Goal: Task Accomplishment & Management: Manage account settings

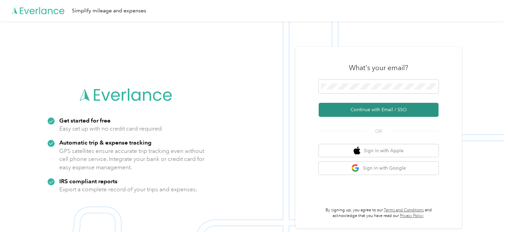
click at [359, 113] on button "Continue with Email / SSO" at bounding box center [379, 110] width 120 height 14
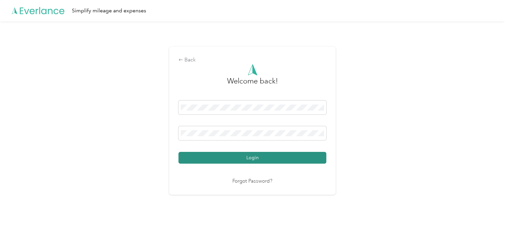
click at [228, 160] on button "Login" at bounding box center [253, 158] width 148 height 12
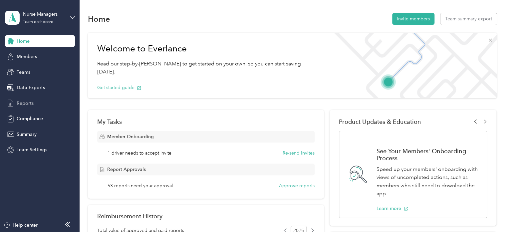
click at [21, 102] on span "Reports" at bounding box center [25, 103] width 17 height 7
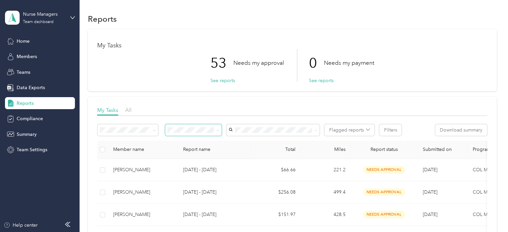
click at [219, 130] on span at bounding box center [193, 130] width 57 height 12
click at [217, 131] on icon at bounding box center [218, 130] width 3 height 3
click at [185, 156] on li "Needs my approval" at bounding box center [193, 152] width 57 height 12
click at [248, 125] on span at bounding box center [273, 130] width 93 height 12
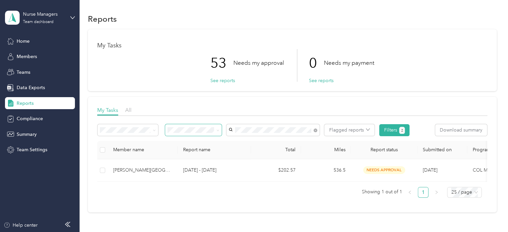
click at [251, 143] on li "[PERSON_NAME][GEOGRAPHIC_DATA]" at bounding box center [273, 145] width 93 height 19
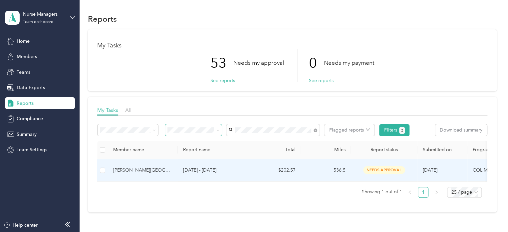
click at [211, 170] on p "[DATE] - [DATE]" at bounding box center [214, 169] width 63 height 7
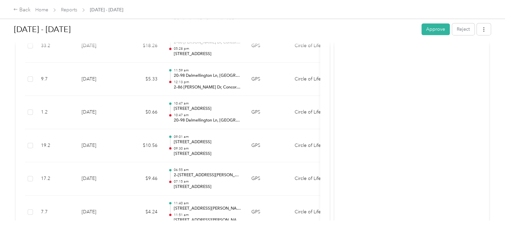
scroll to position [1436, 0]
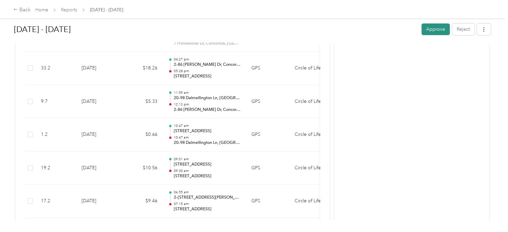
click at [427, 31] on button "Approve" at bounding box center [436, 29] width 28 height 12
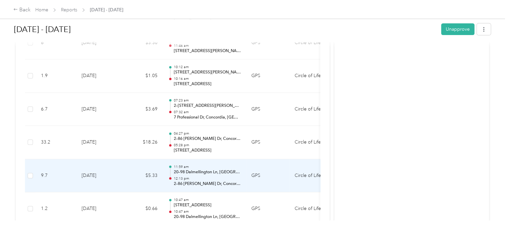
scroll to position [1237, 0]
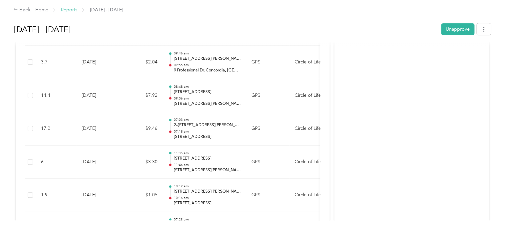
click at [70, 11] on link "Reports" at bounding box center [69, 10] width 16 height 6
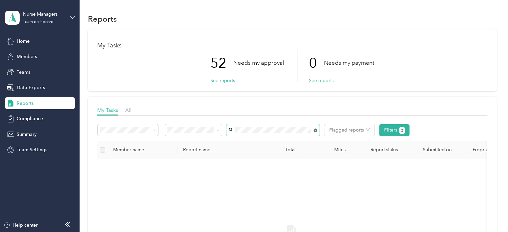
click at [317, 130] on icon at bounding box center [316, 130] width 4 height 4
click at [243, 175] on span "[PERSON_NAME]" at bounding box center [250, 175] width 37 height 6
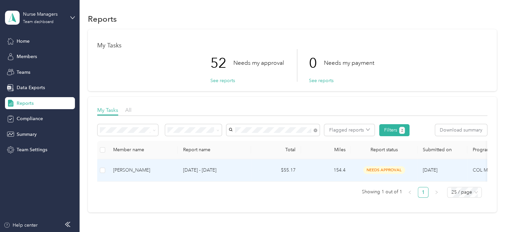
click at [235, 165] on td "[DATE] - [DATE]" at bounding box center [214, 170] width 73 height 22
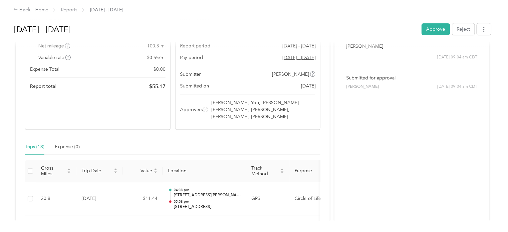
scroll to position [44, 0]
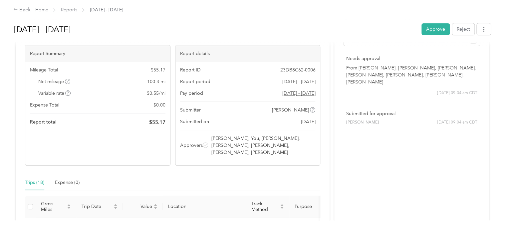
click at [433, 28] on button "Approve" at bounding box center [436, 29] width 28 height 12
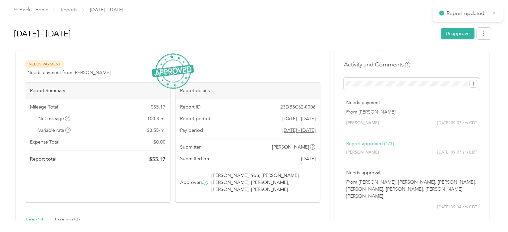
scroll to position [0, 0]
click at [67, 13] on span "Reports" at bounding box center [69, 9] width 16 height 7
click at [67, 8] on link "Reports" at bounding box center [69, 10] width 16 height 6
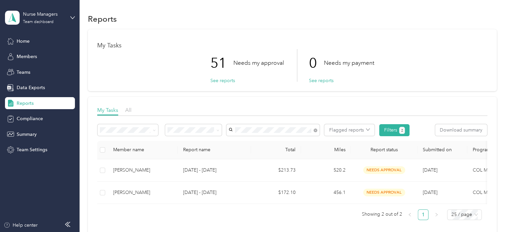
click at [250, 140] on span "[PERSON_NAME]" at bounding box center [250, 140] width 37 height 6
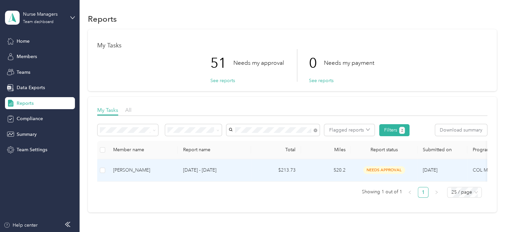
click at [189, 170] on p "[DATE] - [DATE]" at bounding box center [214, 169] width 63 height 7
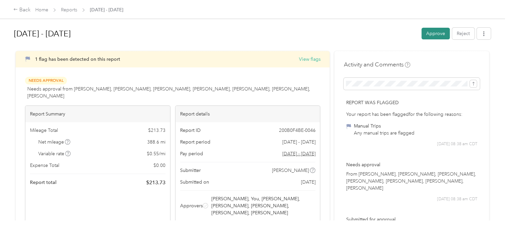
click at [431, 35] on button "Approve" at bounding box center [436, 34] width 28 height 12
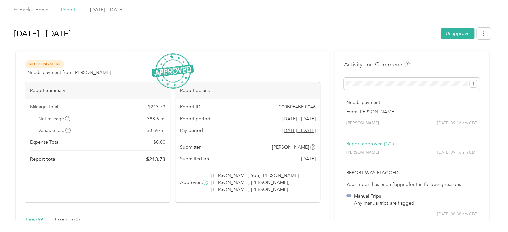
click at [71, 10] on link "Reports" at bounding box center [69, 10] width 16 height 6
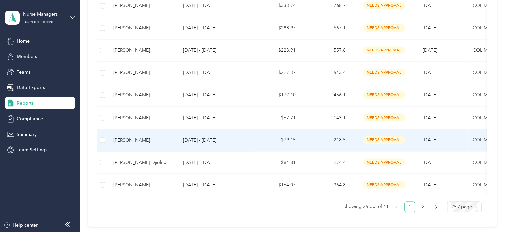
scroll to position [533, 0]
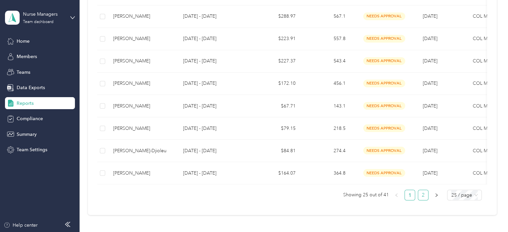
click at [422, 199] on link "2" at bounding box center [424, 195] width 10 height 10
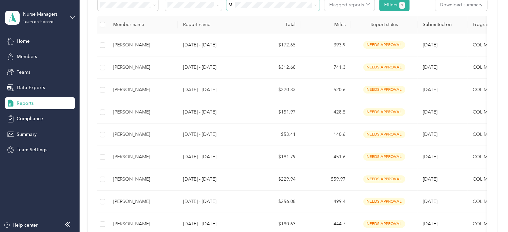
scroll to position [100, 0]
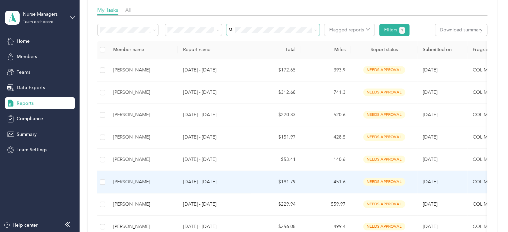
click at [203, 179] on p "[DATE] - [DATE]" at bounding box center [214, 181] width 63 height 7
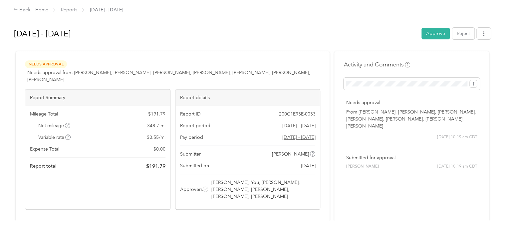
click at [426, 37] on button "Approve" at bounding box center [436, 34] width 28 height 12
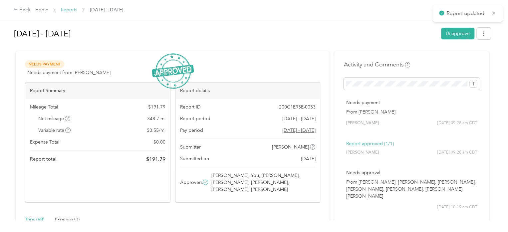
click at [69, 11] on link "Reports" at bounding box center [69, 10] width 16 height 6
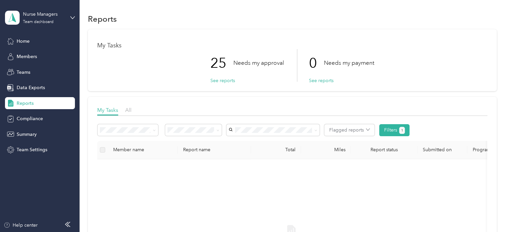
click at [267, 98] on div "My Tasks All Flagged reports Filters 1 Member name Report name Total Miles Repo…" at bounding box center [292, 228] width 409 height 263
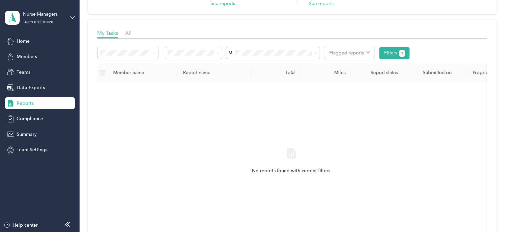
scroll to position [200, 0]
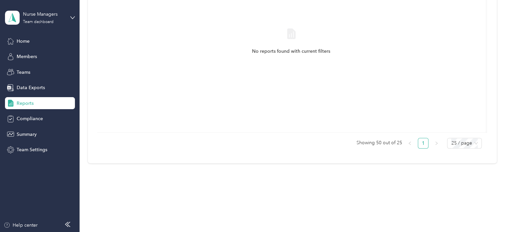
click at [422, 145] on link "1" at bounding box center [424, 143] width 10 height 10
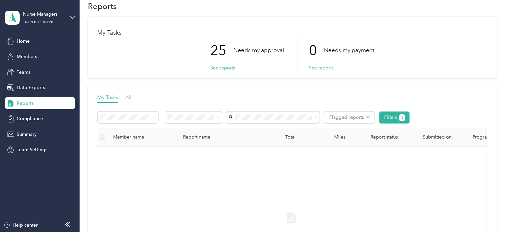
scroll to position [0, 0]
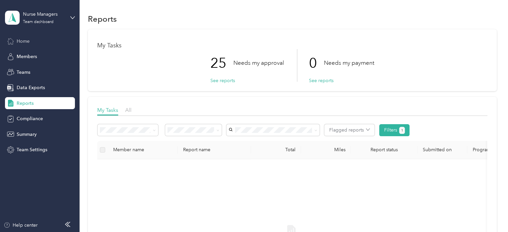
click at [25, 45] on div "Home" at bounding box center [40, 41] width 70 height 12
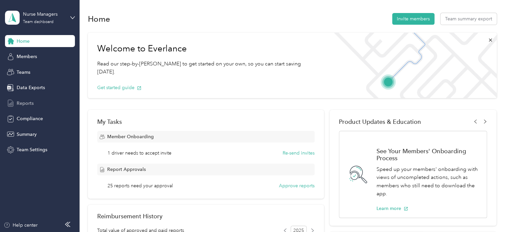
click at [25, 102] on span "Reports" at bounding box center [25, 103] width 17 height 7
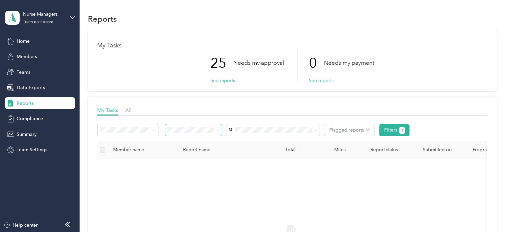
click at [215, 130] on span at bounding box center [216, 129] width 5 height 7
click at [218, 130] on icon at bounding box center [218, 130] width 3 height 3
click at [188, 140] on div "All" at bounding box center [194, 141] width 48 height 7
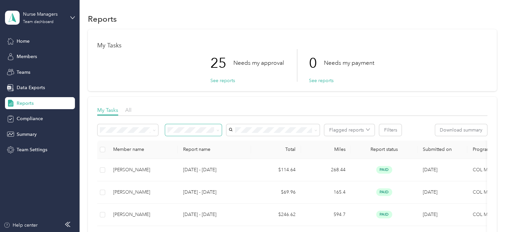
click at [221, 130] on span at bounding box center [193, 130] width 57 height 12
click at [218, 133] on span at bounding box center [216, 129] width 5 height 7
click at [216, 128] on span at bounding box center [216, 129] width 5 height 7
click at [219, 131] on icon at bounding box center [218, 130] width 3 height 3
click at [193, 151] on span "Needs my approval" at bounding box center [191, 154] width 42 height 6
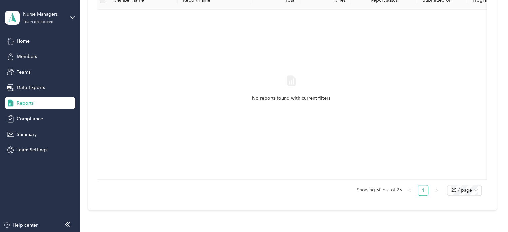
scroll to position [135, 0]
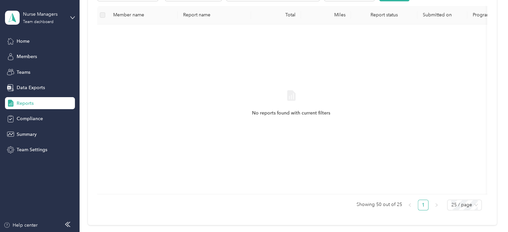
click at [288, 114] on span "No reports found with current filters" at bounding box center [291, 112] width 78 height 7
click at [289, 96] on icon at bounding box center [291, 95] width 11 height 11
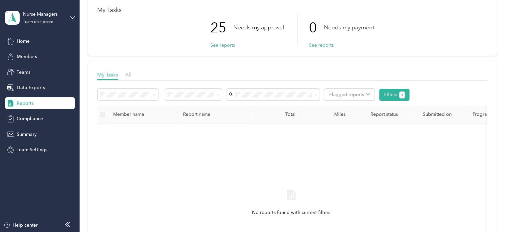
scroll to position [35, 0]
click at [397, 94] on button "Filters 1" at bounding box center [395, 95] width 30 height 12
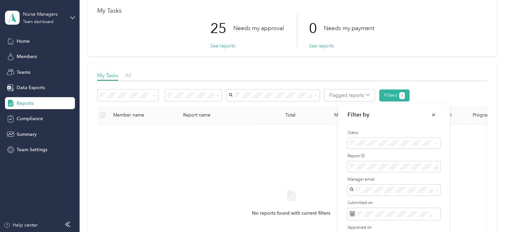
drag, startPoint x: 397, startPoint y: 94, endPoint x: 395, endPoint y: 88, distance: 6.5
click at [397, 93] on button "Filters 1" at bounding box center [395, 95] width 30 height 12
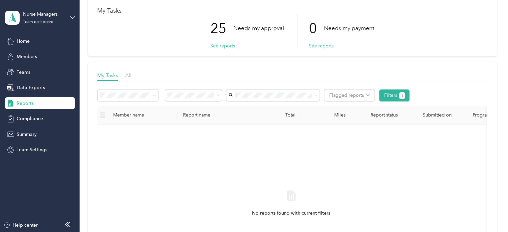
click at [219, 97] on icon at bounding box center [218, 95] width 3 height 3
click at [190, 105] on div "All" at bounding box center [194, 107] width 48 height 7
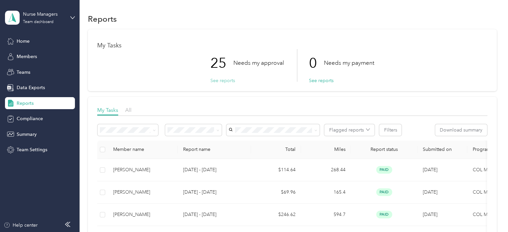
drag, startPoint x: 223, startPoint y: 81, endPoint x: 227, endPoint y: 81, distance: 4.3
click at [223, 81] on button "See reports" at bounding box center [223, 80] width 25 height 7
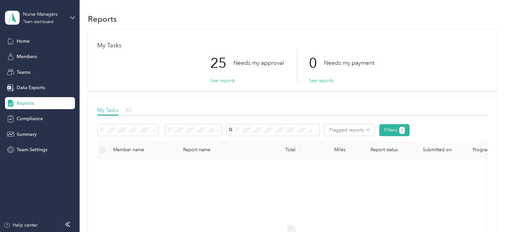
click at [126, 109] on span "All" at bounding box center [128, 110] width 6 height 6
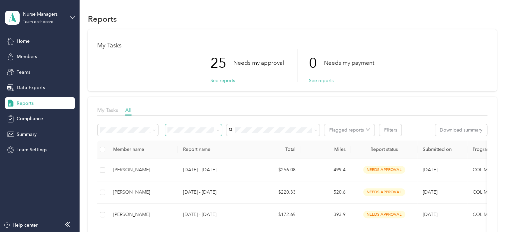
click at [220, 130] on span at bounding box center [193, 130] width 57 height 12
click at [218, 130] on icon at bounding box center [218, 129] width 2 height 1
click at [192, 153] on span "Needs approval" at bounding box center [187, 154] width 34 height 6
